Goal: Find specific page/section: Find specific page/section

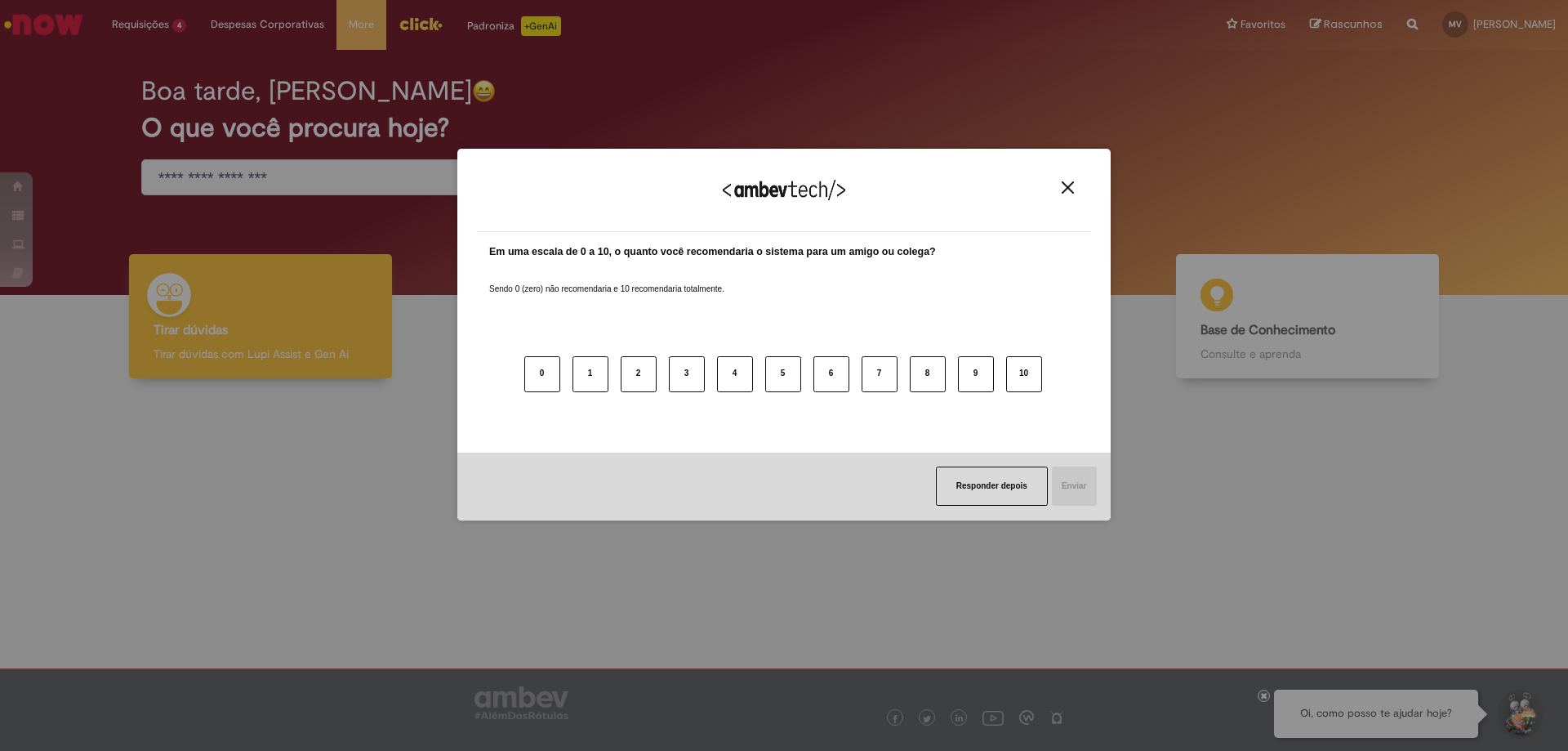
click at [1064, 192] on img "Close" at bounding box center [1068, 187] width 13 height 13
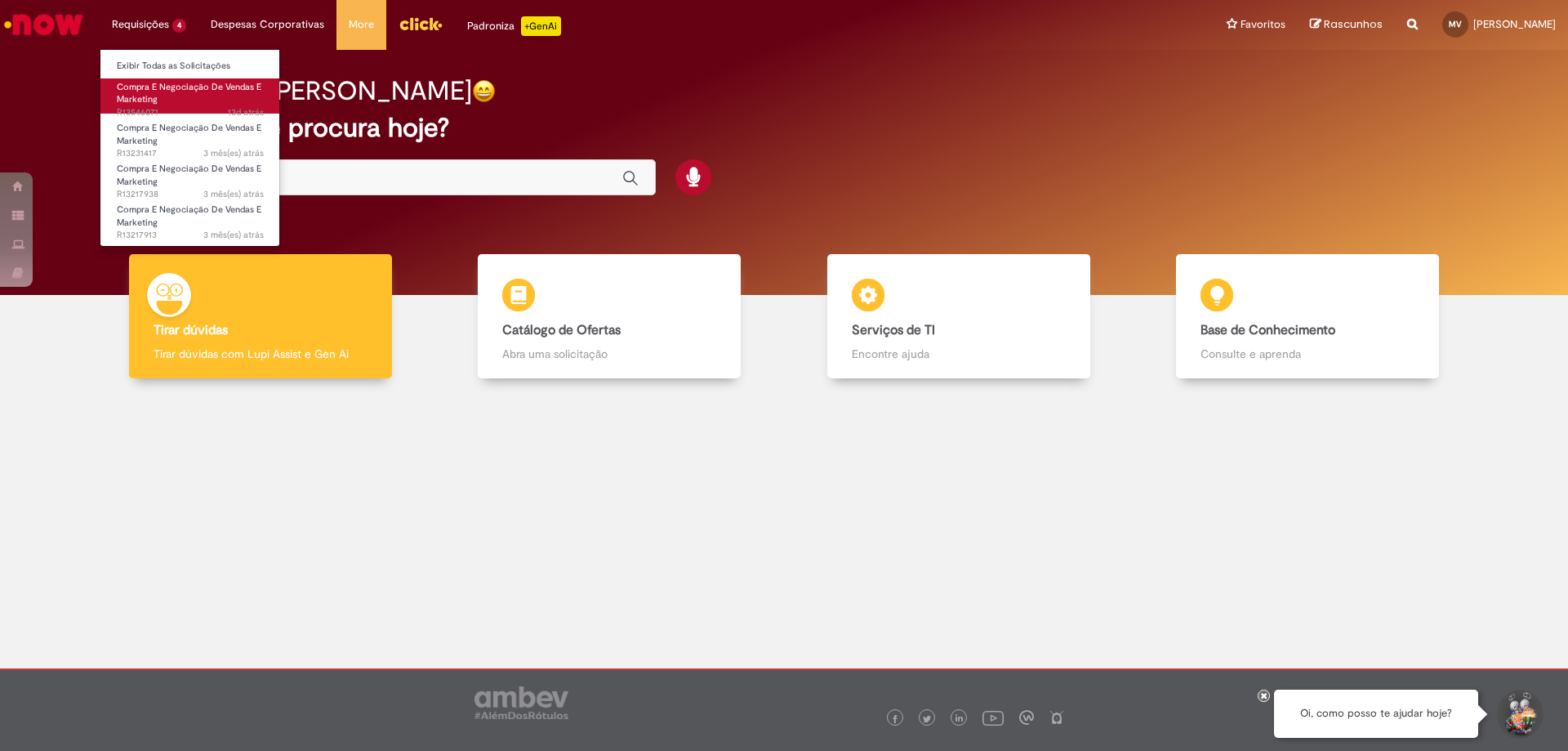
click at [161, 84] on span "Compra E Negociação De Vendas E Marketing" at bounding box center [190, 94] width 145 height 25
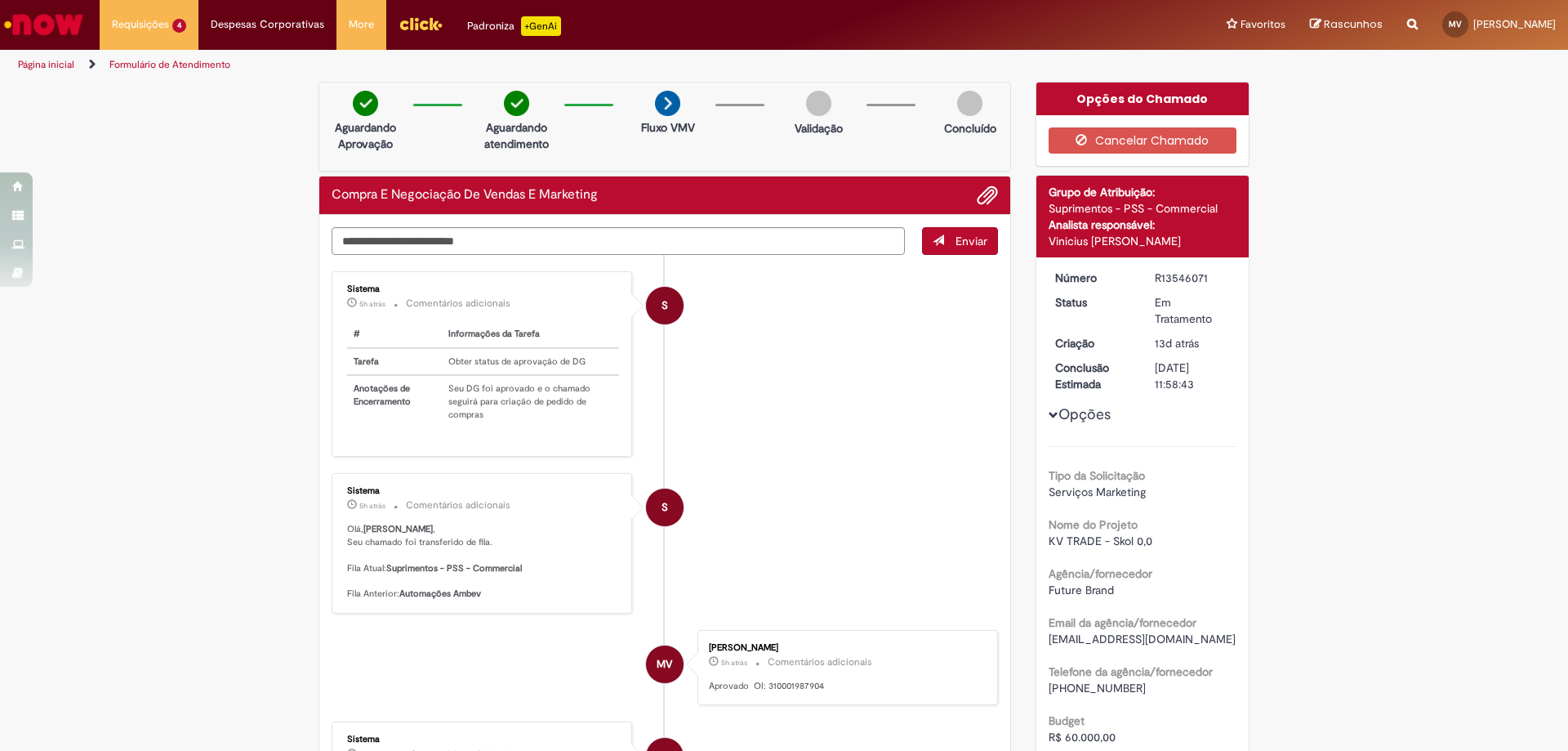
click at [71, 23] on img "Ir para a Homepage" at bounding box center [44, 24] width 84 height 33
